Goal: Task Accomplishment & Management: Manage account settings

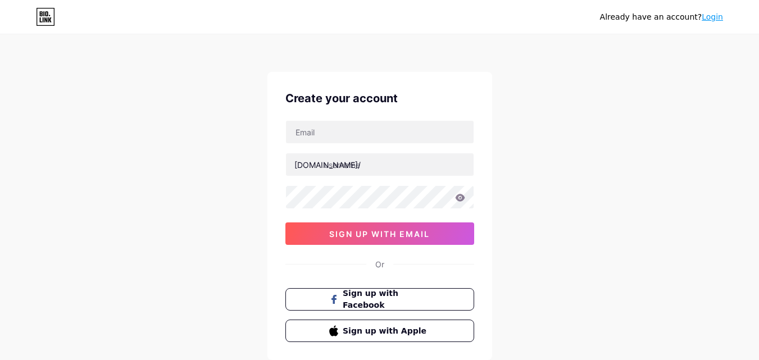
click at [718, 12] on link "Login" at bounding box center [712, 16] width 21 height 9
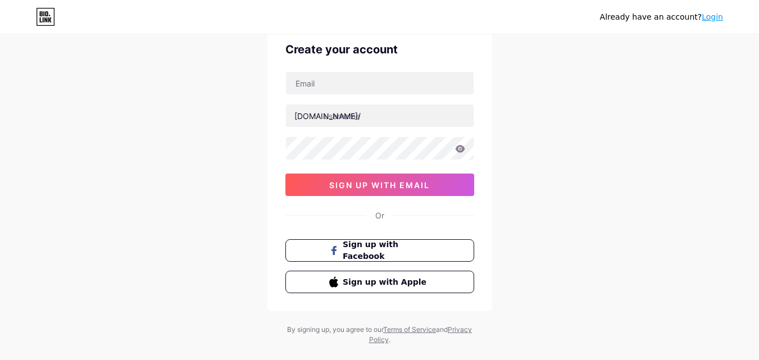
scroll to position [70, 0]
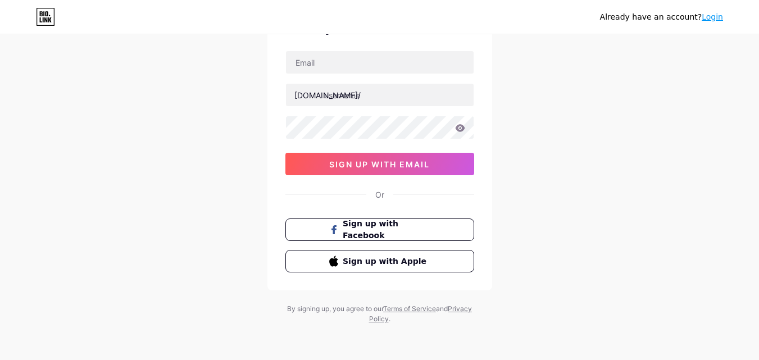
click at [710, 14] on link "Login" at bounding box center [712, 16] width 21 height 9
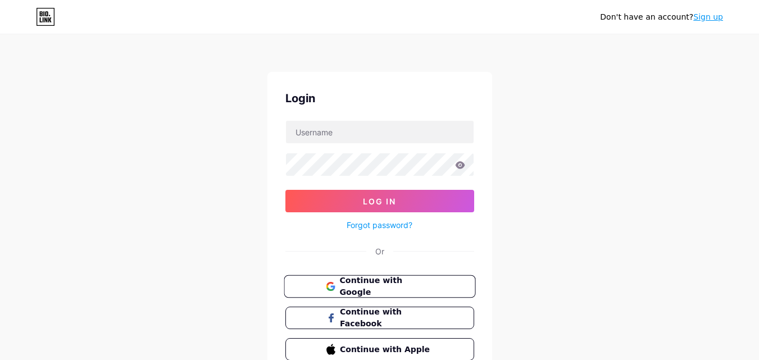
click at [395, 286] on span "Continue with Google" at bounding box center [386, 287] width 94 height 24
